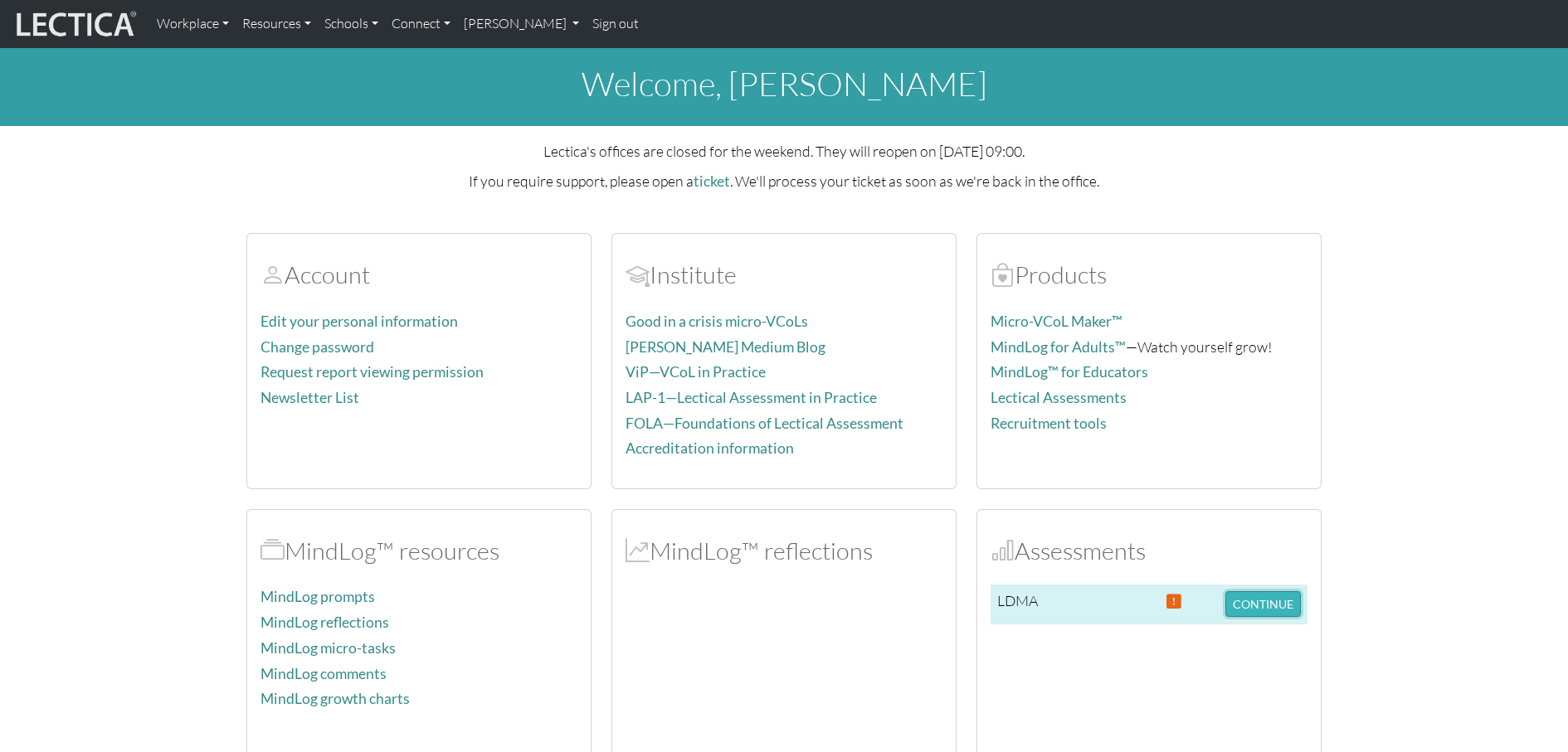
click at [1251, 602] on button "CONTINUE" at bounding box center [1263, 604] width 75 height 26
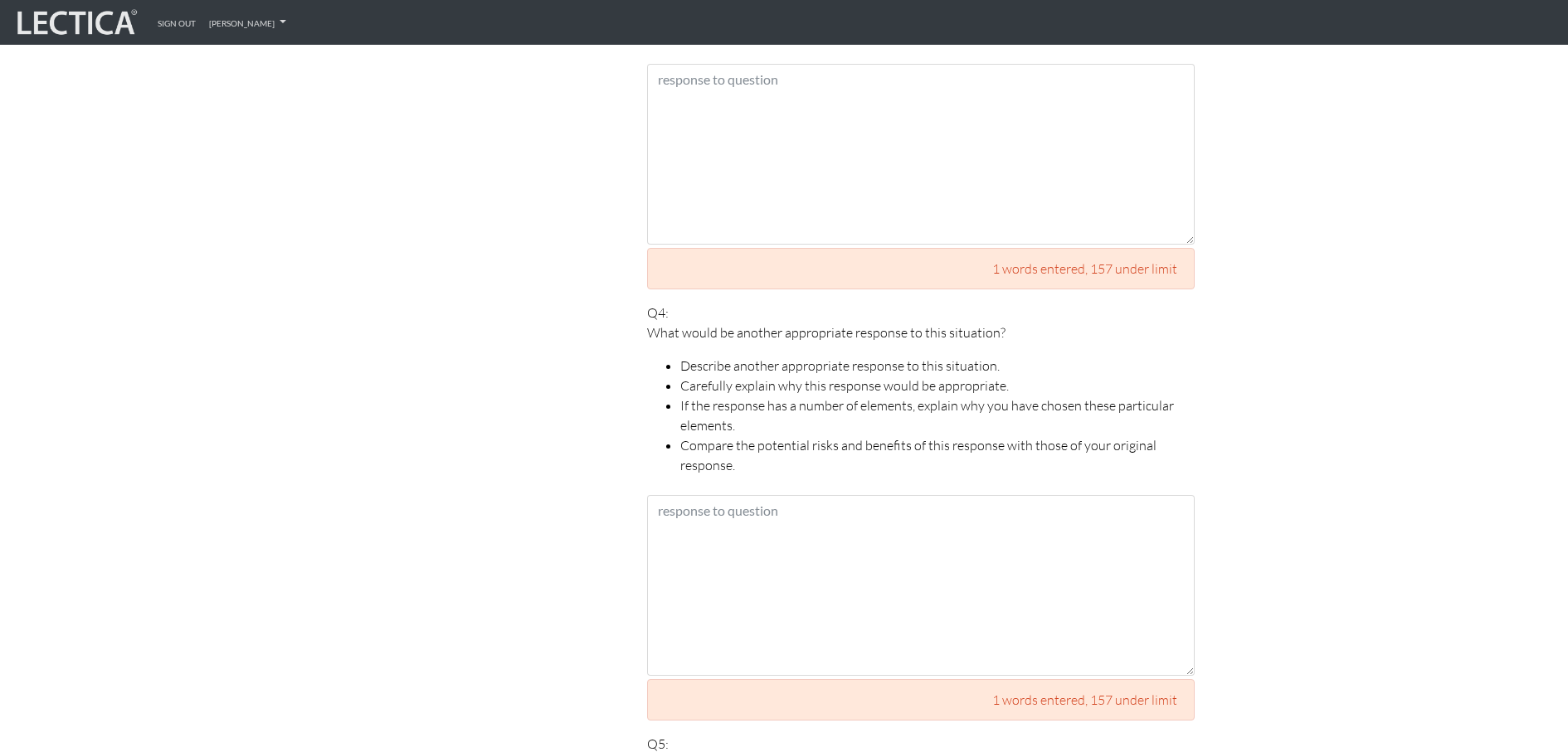
scroll to position [1929, 0]
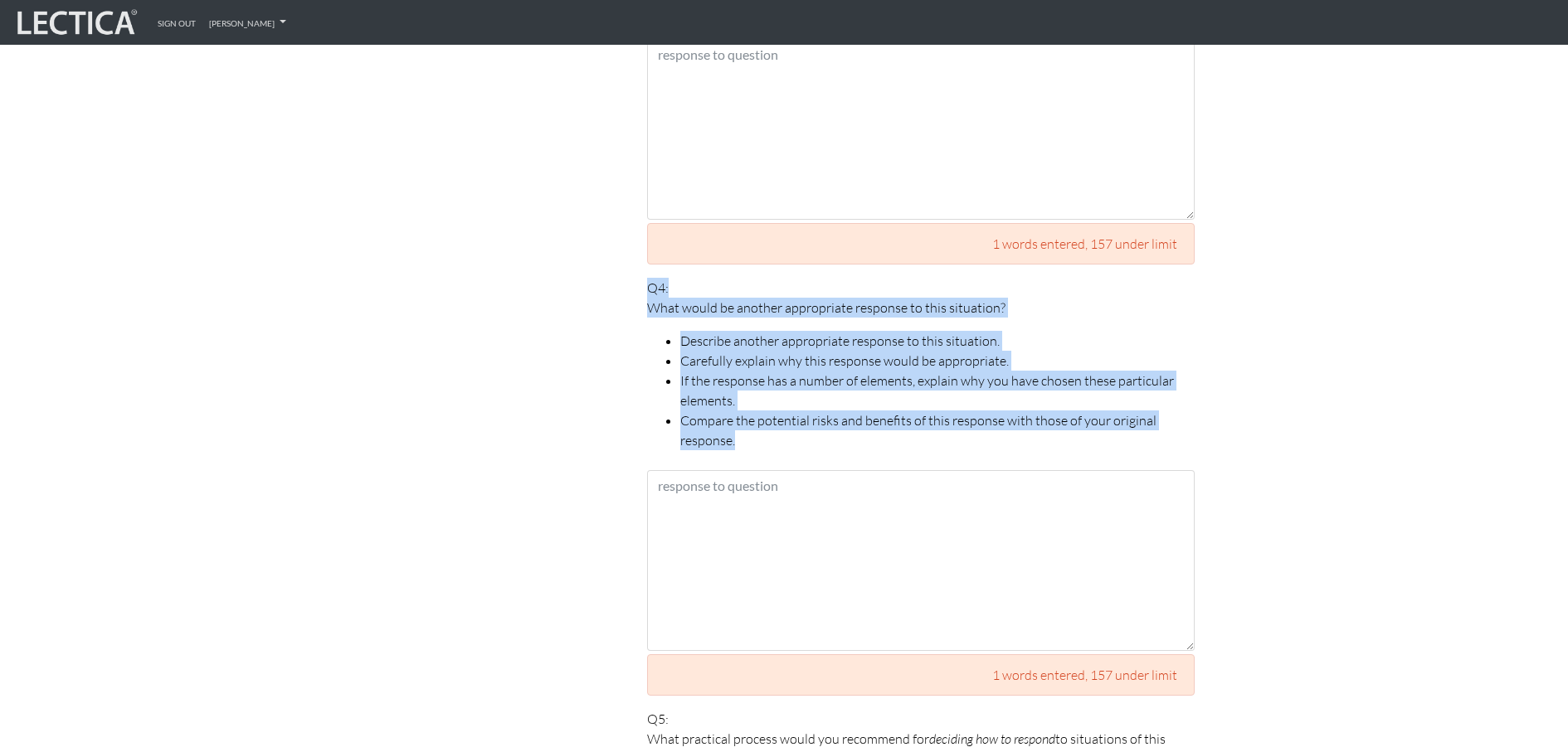
drag, startPoint x: 777, startPoint y: 413, endPoint x: 627, endPoint y: 263, distance: 212.1
click at [627, 262] on div "Your responses For CLAS to score accurately, each answer must be between 158 an…" at bounding box center [921, 171] width 597 height 2425
copy p "Q4: What would be another appropriate response to this situation? Describe anot…"
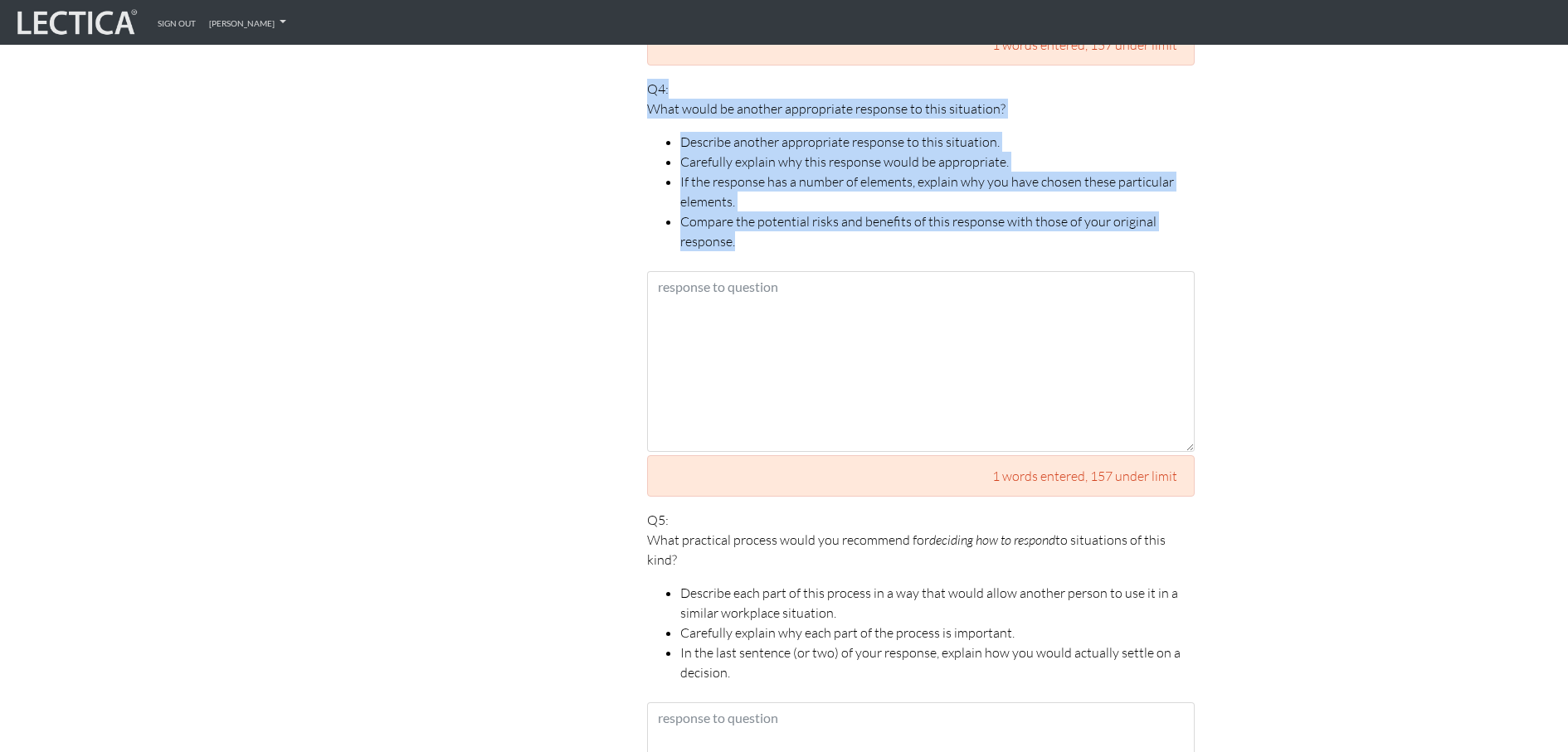
scroll to position [2237, 0]
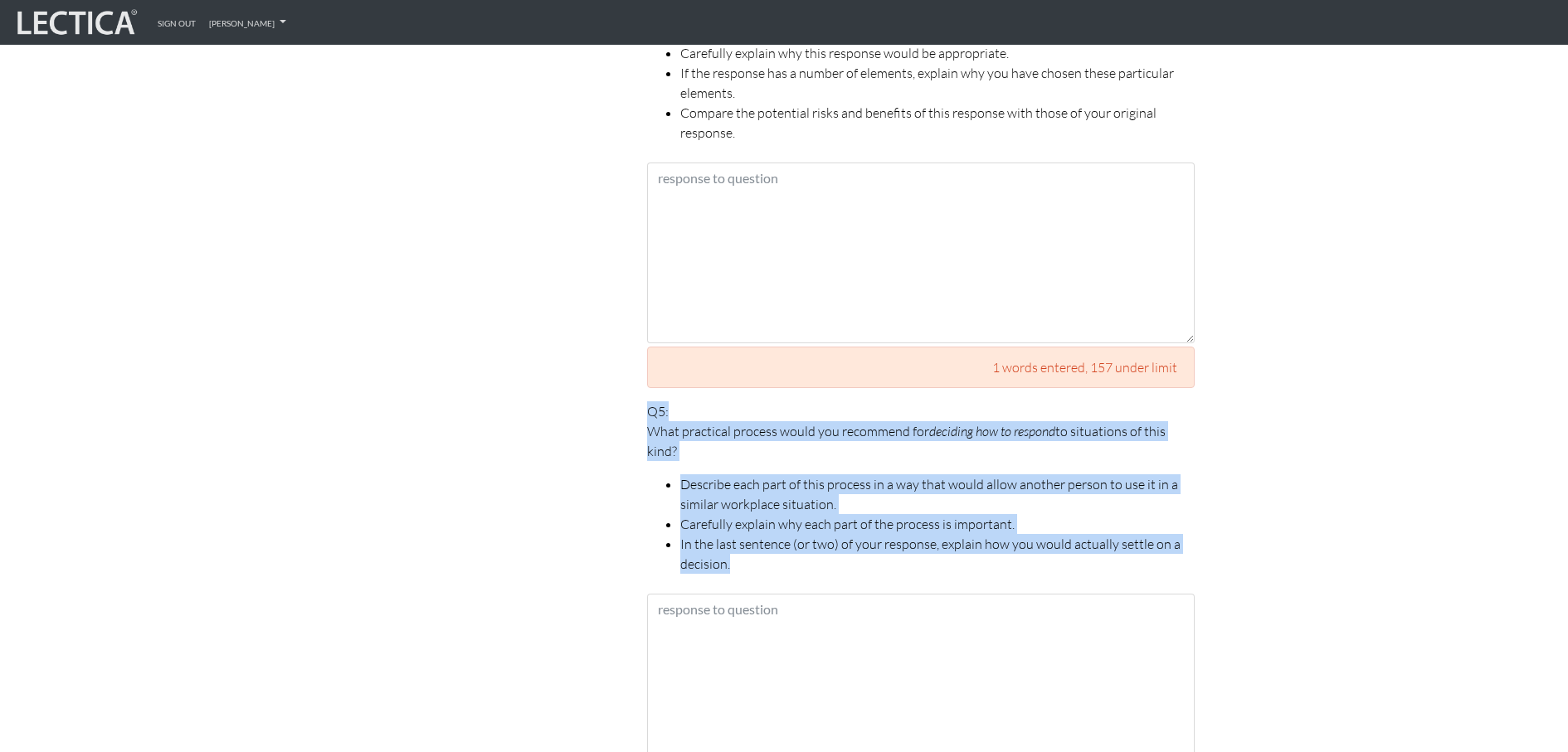
drag, startPoint x: 748, startPoint y: 538, endPoint x: 637, endPoint y: 387, distance: 187.4
copy p "Q5: What practical process would you recommend for deciding how to respond to s…"
